Goal: Task Accomplishment & Management: Use online tool/utility

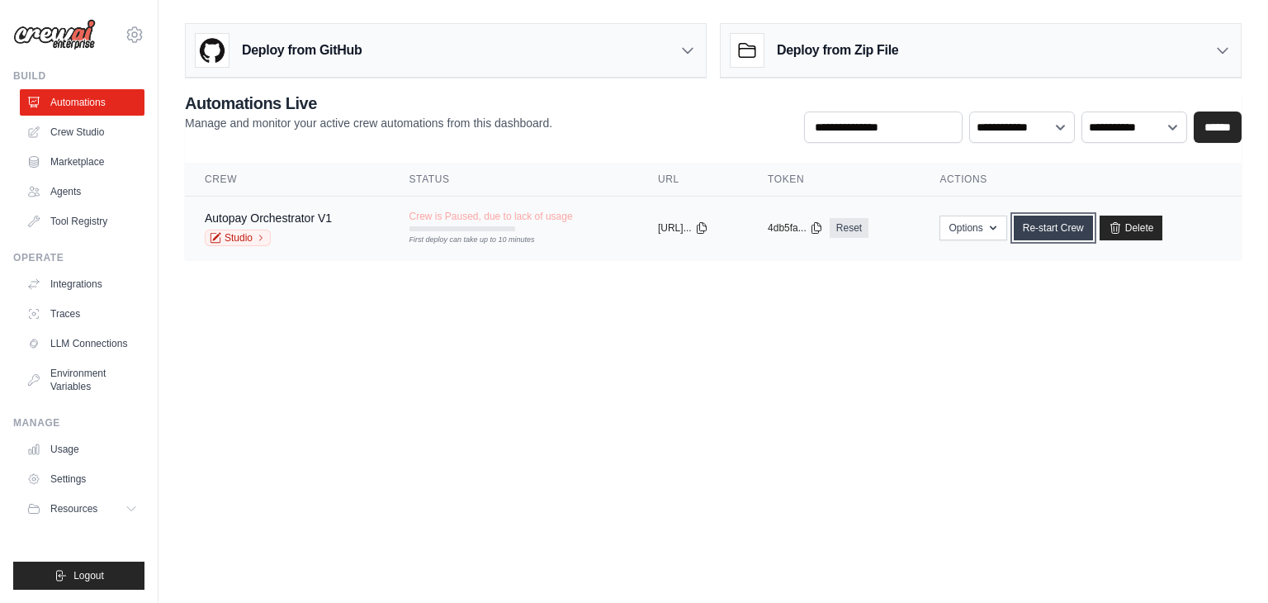
click at [1089, 229] on link "Re-start Crew" at bounding box center [1053, 227] width 79 height 25
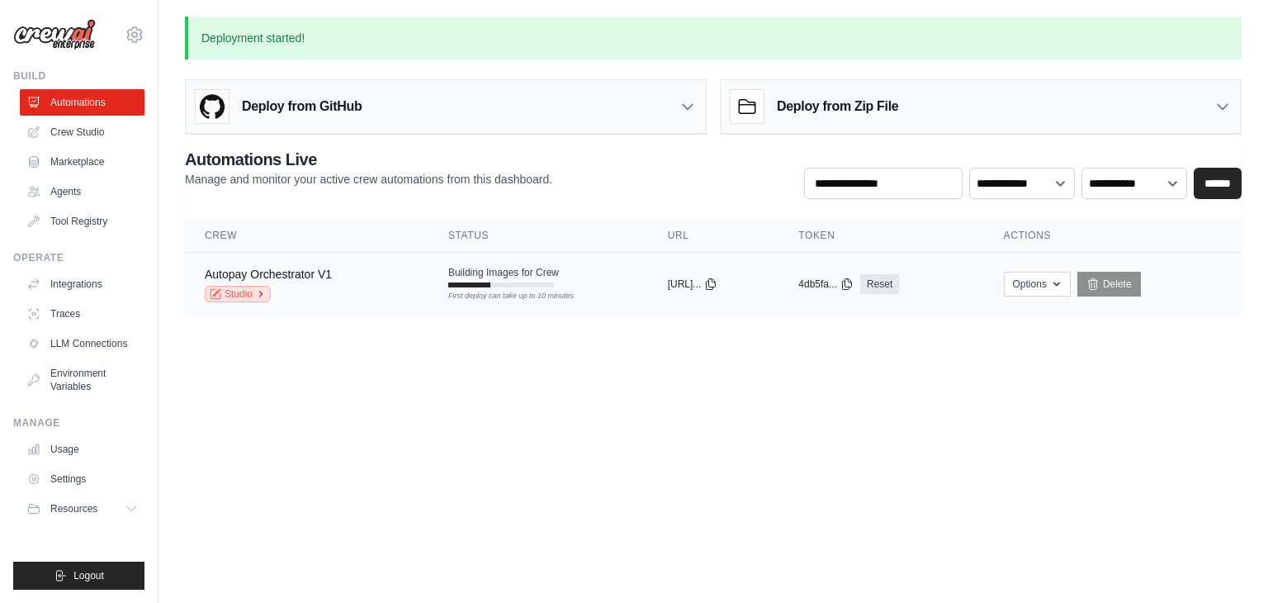
click at [258, 294] on icon at bounding box center [261, 294] width 10 height 10
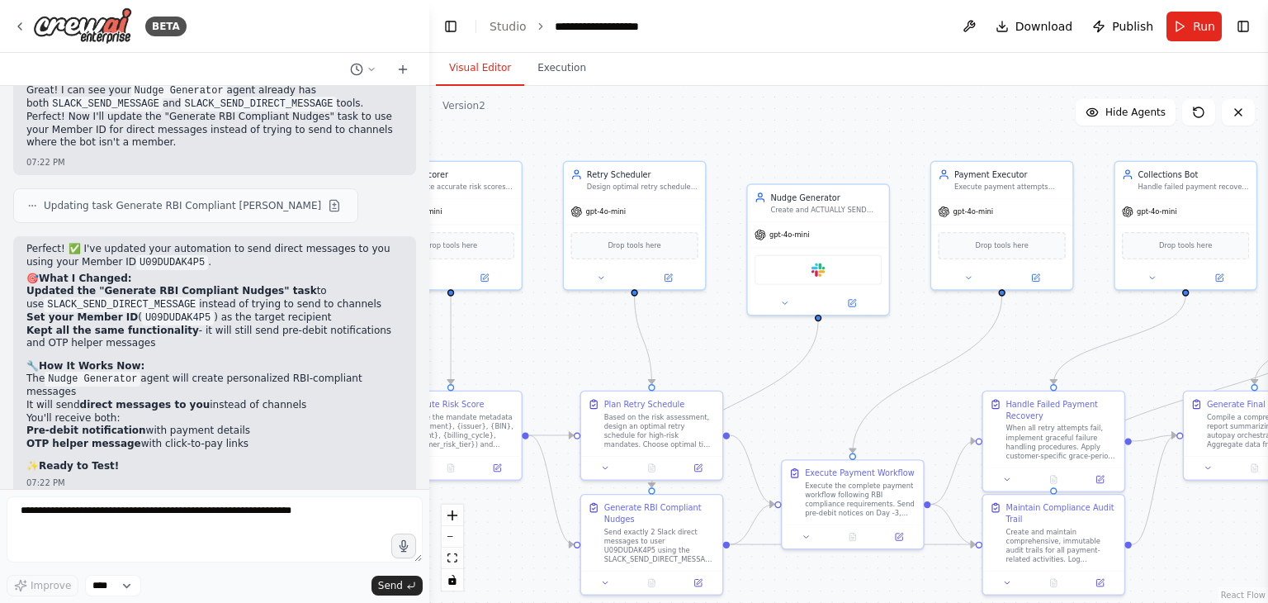
scroll to position [18301, 0]
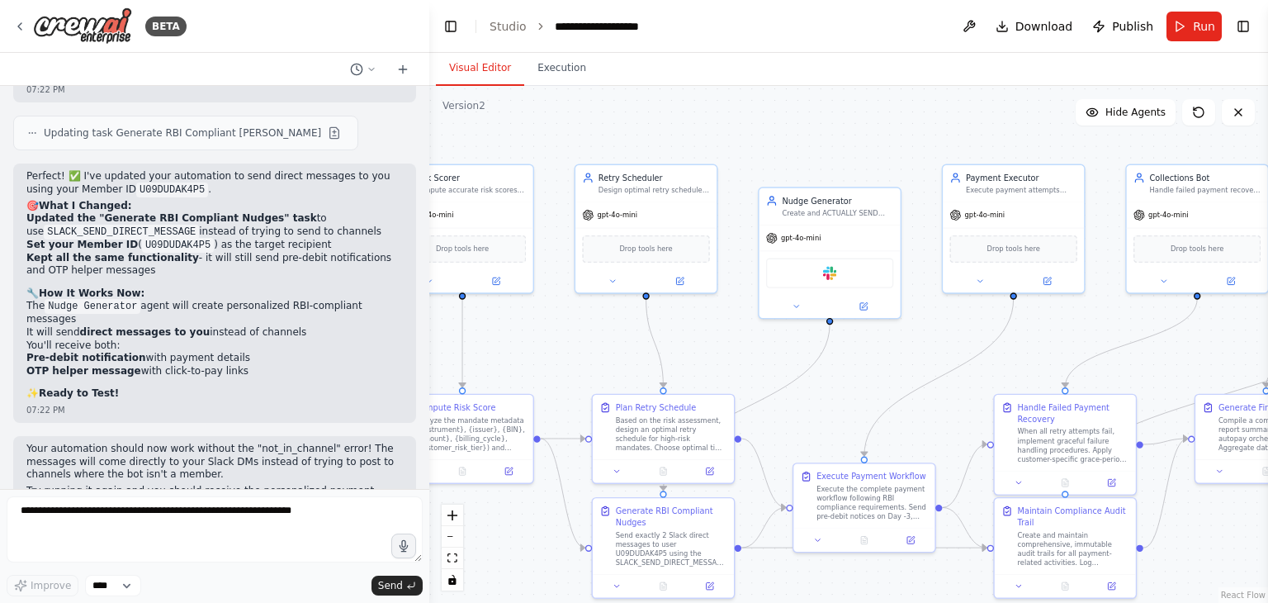
drag, startPoint x: 986, startPoint y: 124, endPoint x: 726, endPoint y: 135, distance: 260.2
click at [726, 135] on div ".deletable-edge-delete-btn { width: 20px; height: 20px; border: 0px solid #ffff…" at bounding box center [848, 344] width 839 height 517
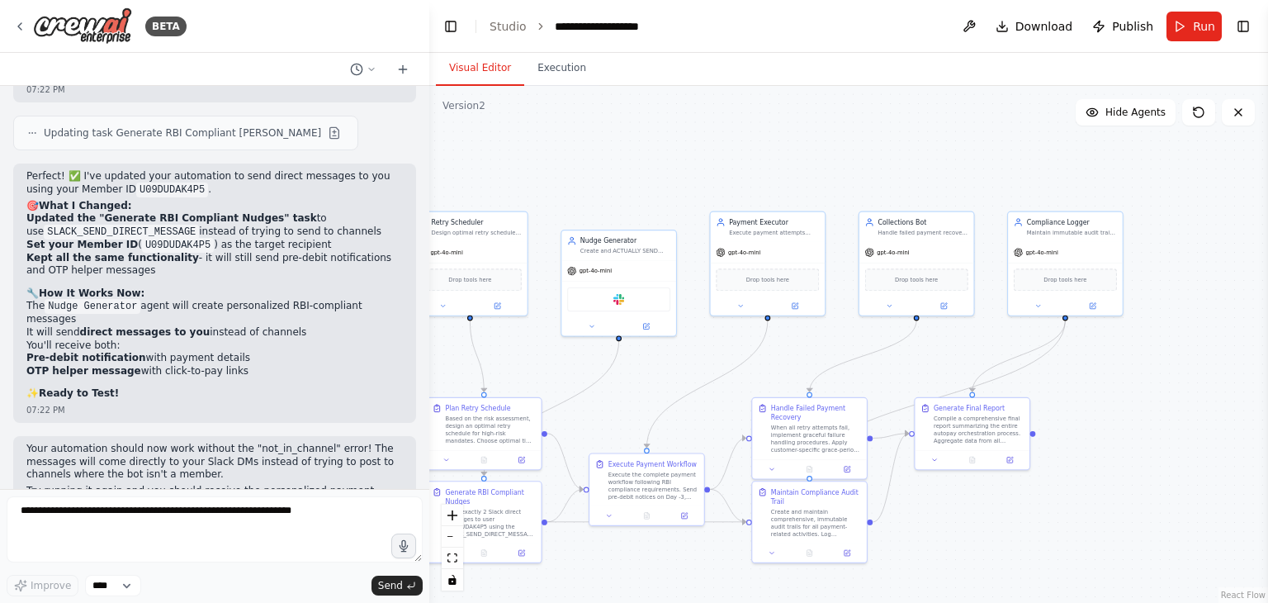
drag, startPoint x: 842, startPoint y: 127, endPoint x: 617, endPoint y: 174, distance: 229.4
click at [617, 174] on div ".deletable-edge-delete-btn { width: 20px; height: 20px; border: 0px solid #ffff…" at bounding box center [848, 344] width 839 height 517
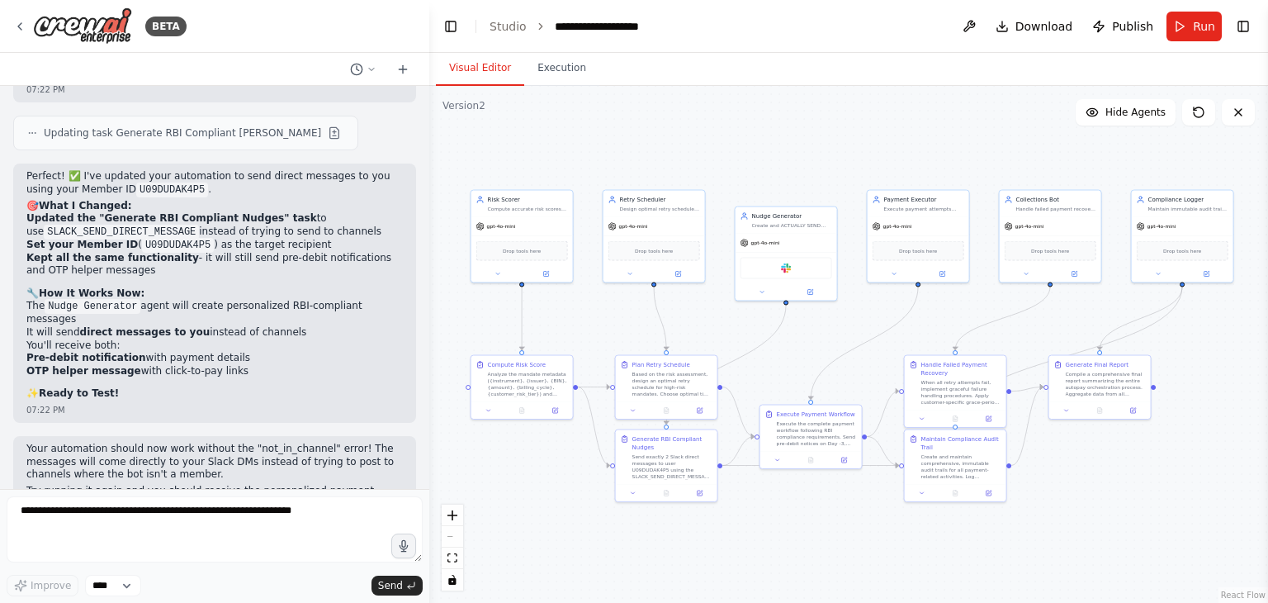
drag, startPoint x: 749, startPoint y: 150, endPoint x: 900, endPoint y: 137, distance: 151.6
click at [900, 137] on div ".deletable-edge-delete-btn { width: 20px; height: 20px; border: 0px solid #ffff…" at bounding box center [848, 344] width 839 height 517
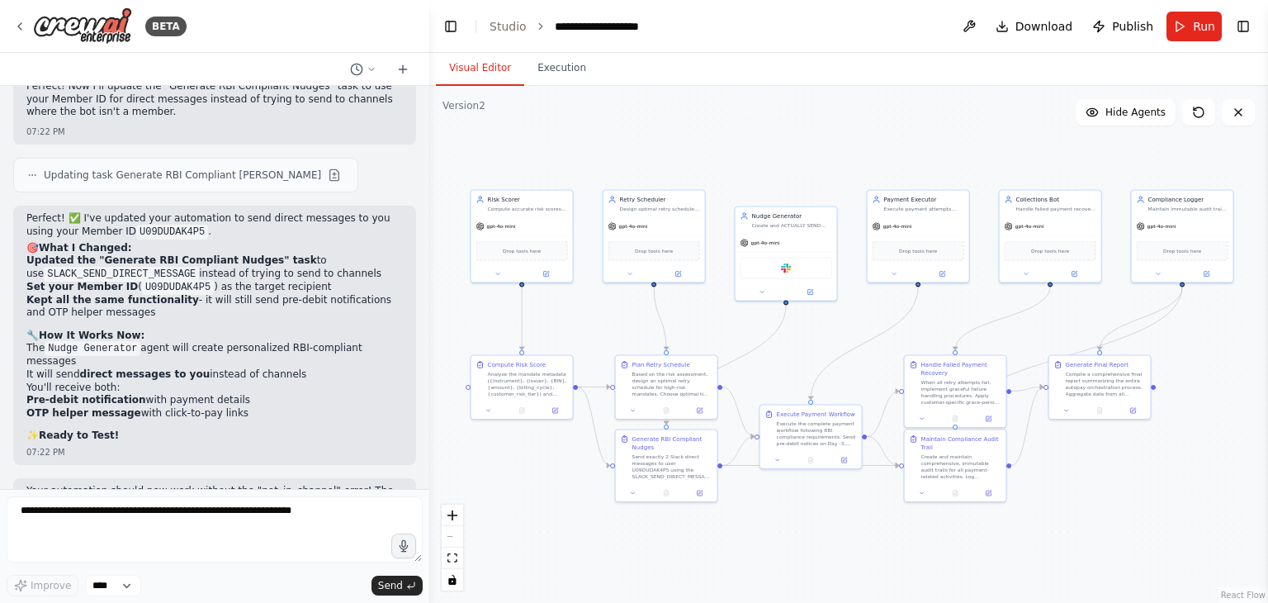
scroll to position [18307, 0]
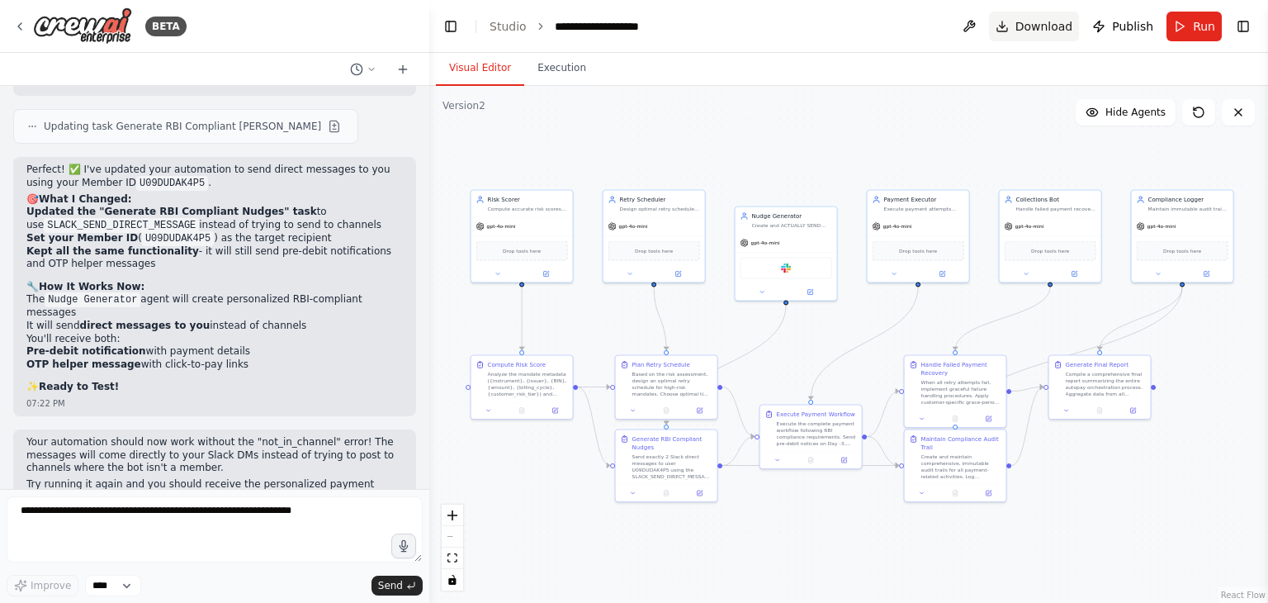
click at [1066, 26] on span "Download" at bounding box center [1044, 26] width 58 height 17
